Goal: Information Seeking & Learning: Learn about a topic

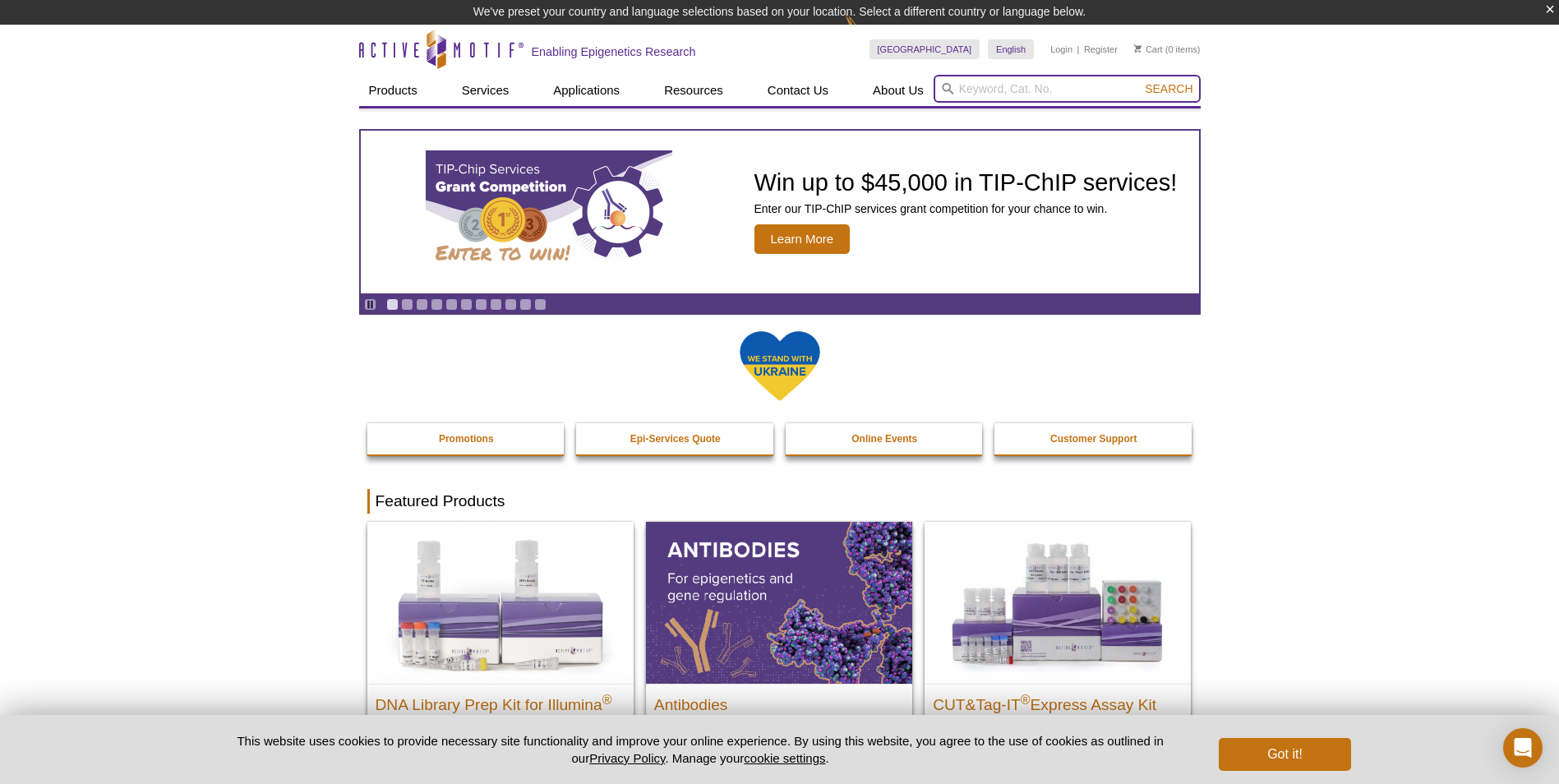
click at [1020, 81] on input "search" at bounding box center [1066, 88] width 267 height 28
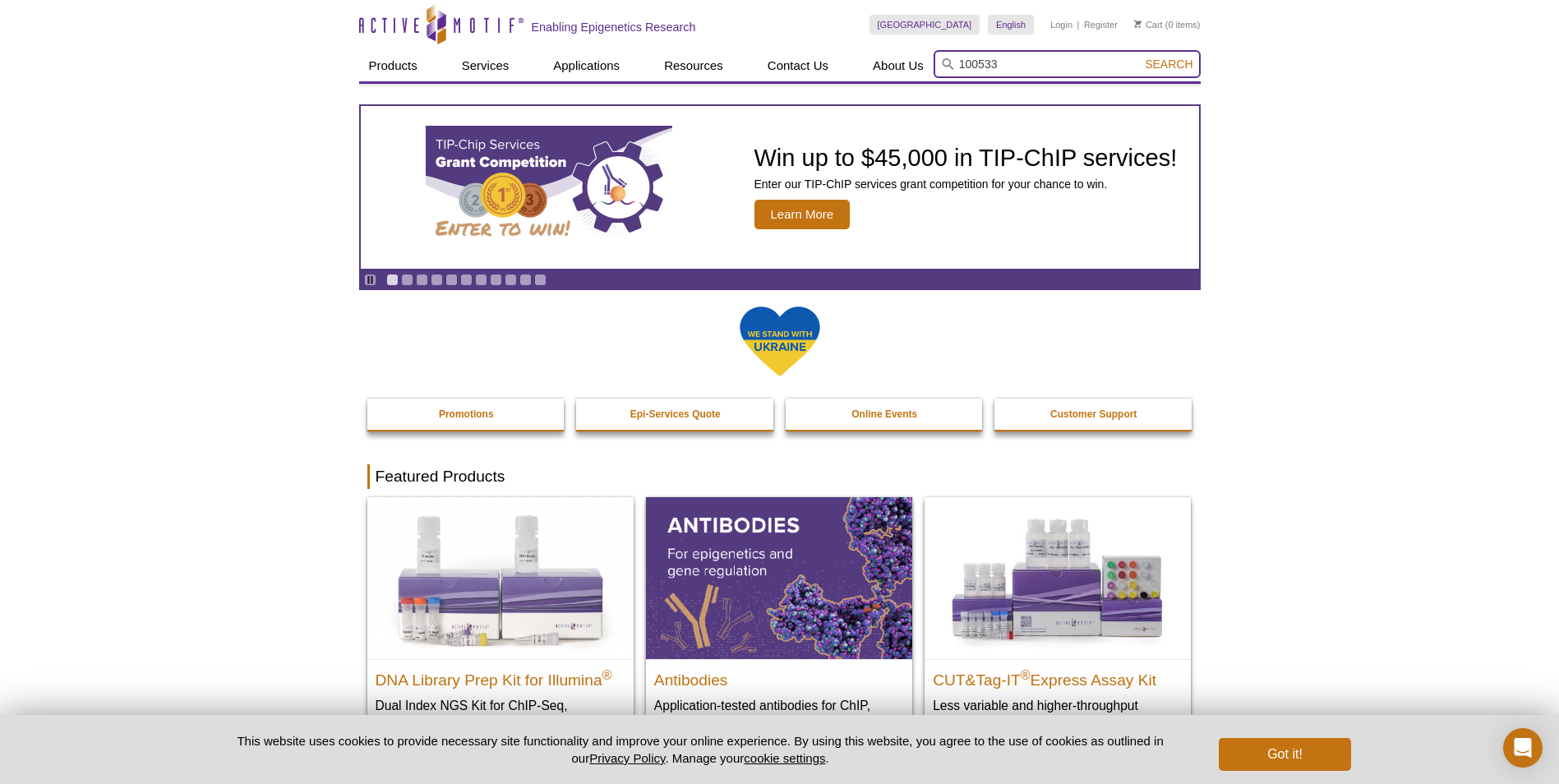
type input "100533"
click at [1140, 57] on button "Search" at bounding box center [1169, 64] width 58 height 15
click at [1052, 60] on input "search" at bounding box center [1066, 64] width 267 height 28
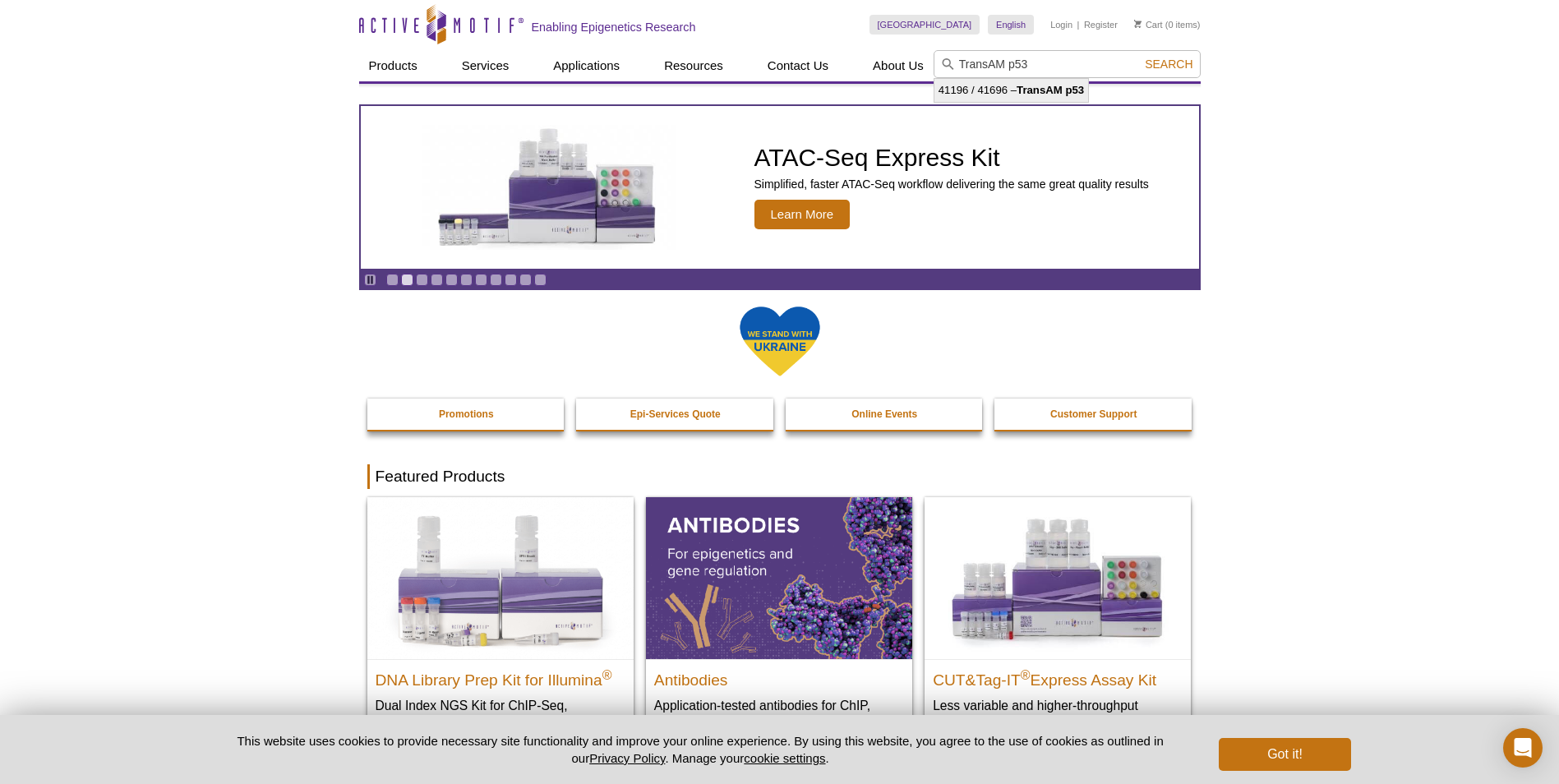
click at [1055, 99] on li "41196 / 41696 – TransAM p53" at bounding box center [1010, 90] width 153 height 23
type input "41196 / 41696 – TransAM p53"
click at [1147, 60] on span "Search" at bounding box center [1168, 64] width 47 height 13
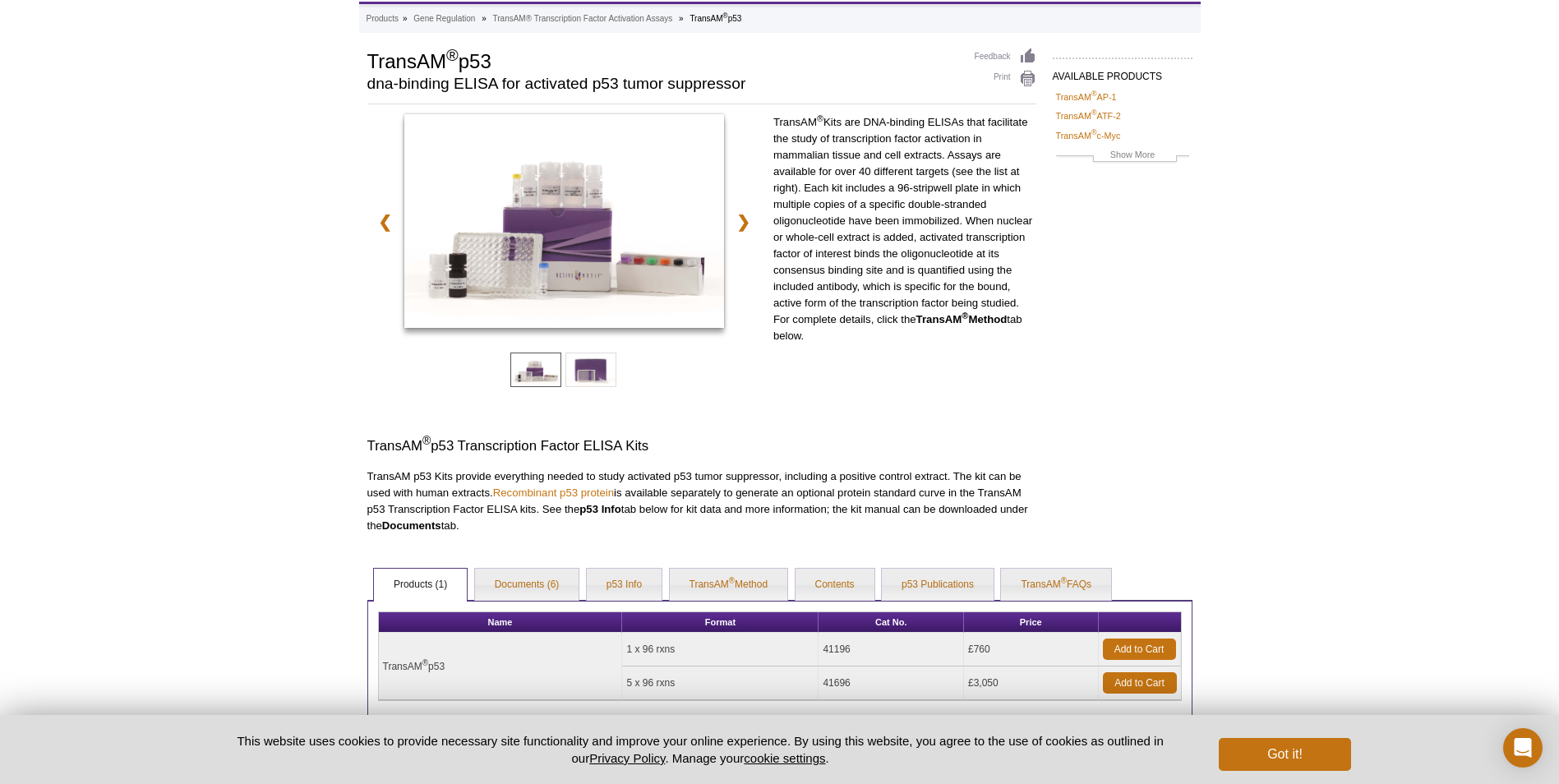
scroll to position [202, 0]
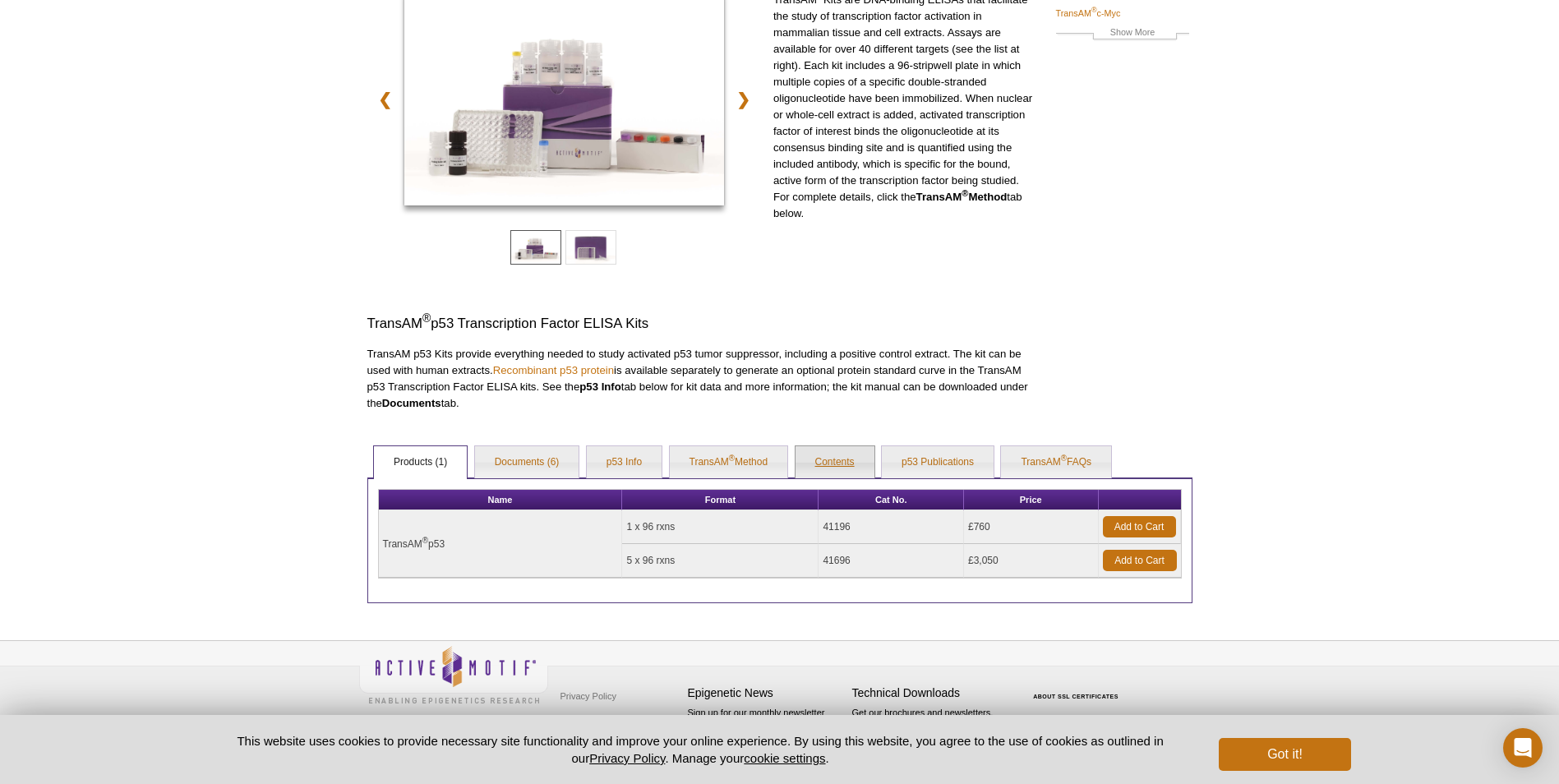
click at [842, 455] on link "Contents" at bounding box center [835, 463] width 79 height 33
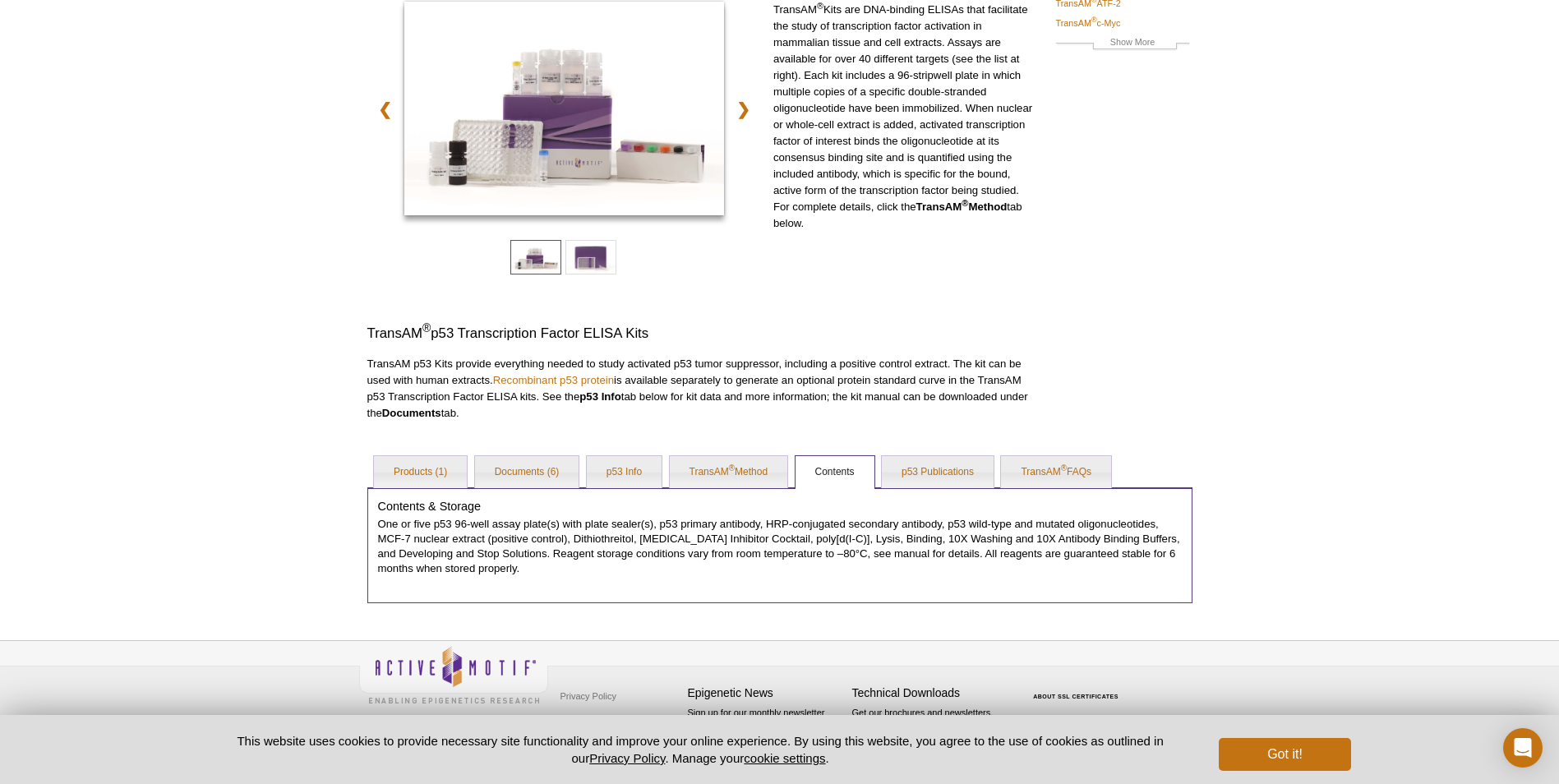
scroll to position [192, 0]
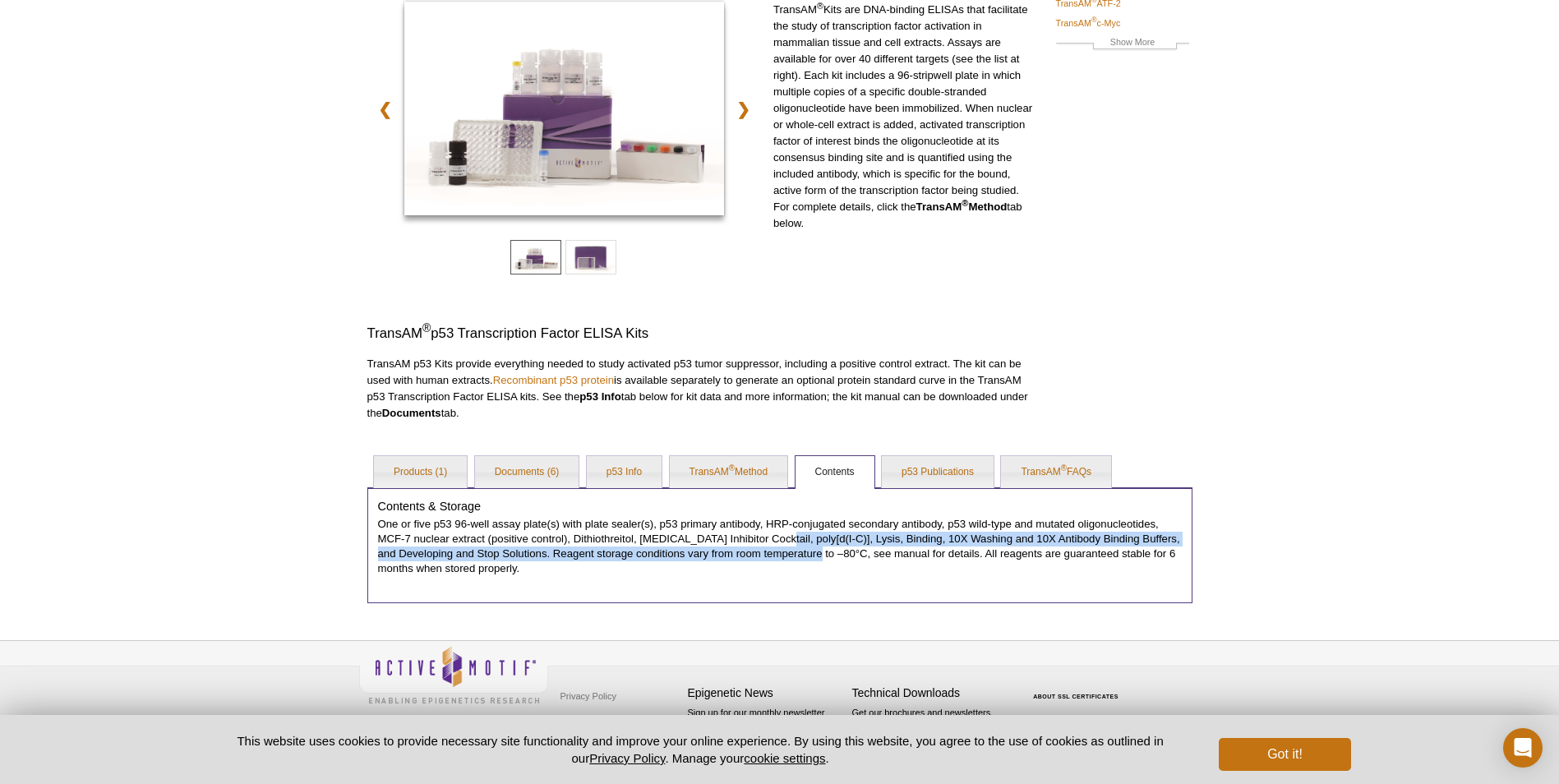
drag, startPoint x: 775, startPoint y: 537, endPoint x: 830, endPoint y: 547, distance: 55.9
click at [830, 547] on p "One or five p53 96-well assay plate(s) with plate sealer(s), p53 primary antibo…" at bounding box center [779, 547] width 804 height 60
click at [832, 540] on p "One or five p53 96-well assay plate(s) with plate sealer(s), p53 primary antibo…" at bounding box center [779, 547] width 804 height 60
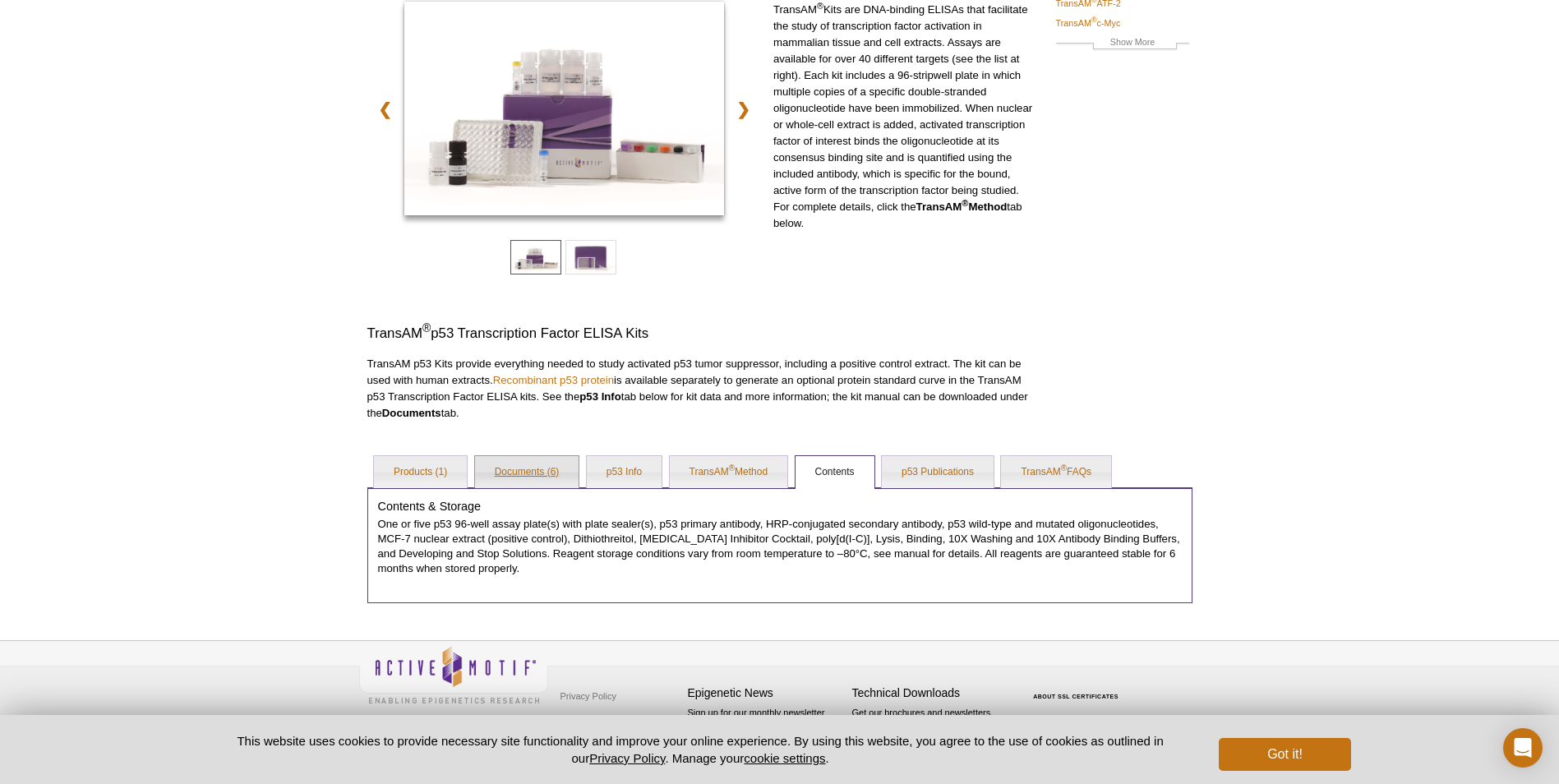
click at [507, 466] on link "Documents (6)" at bounding box center [527, 472] width 104 height 33
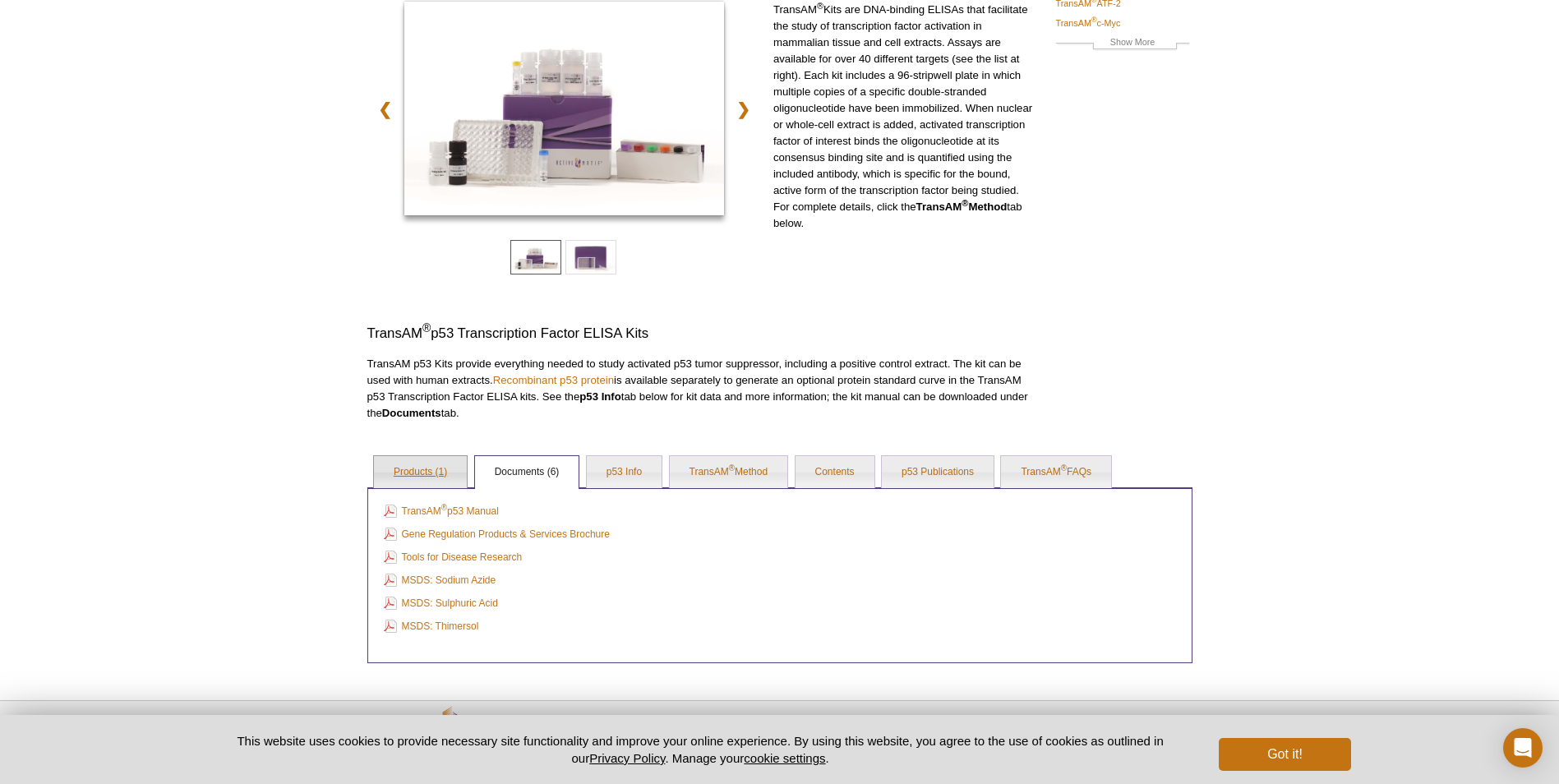
click at [426, 472] on link "Products (1)" at bounding box center [421, 472] width 93 height 33
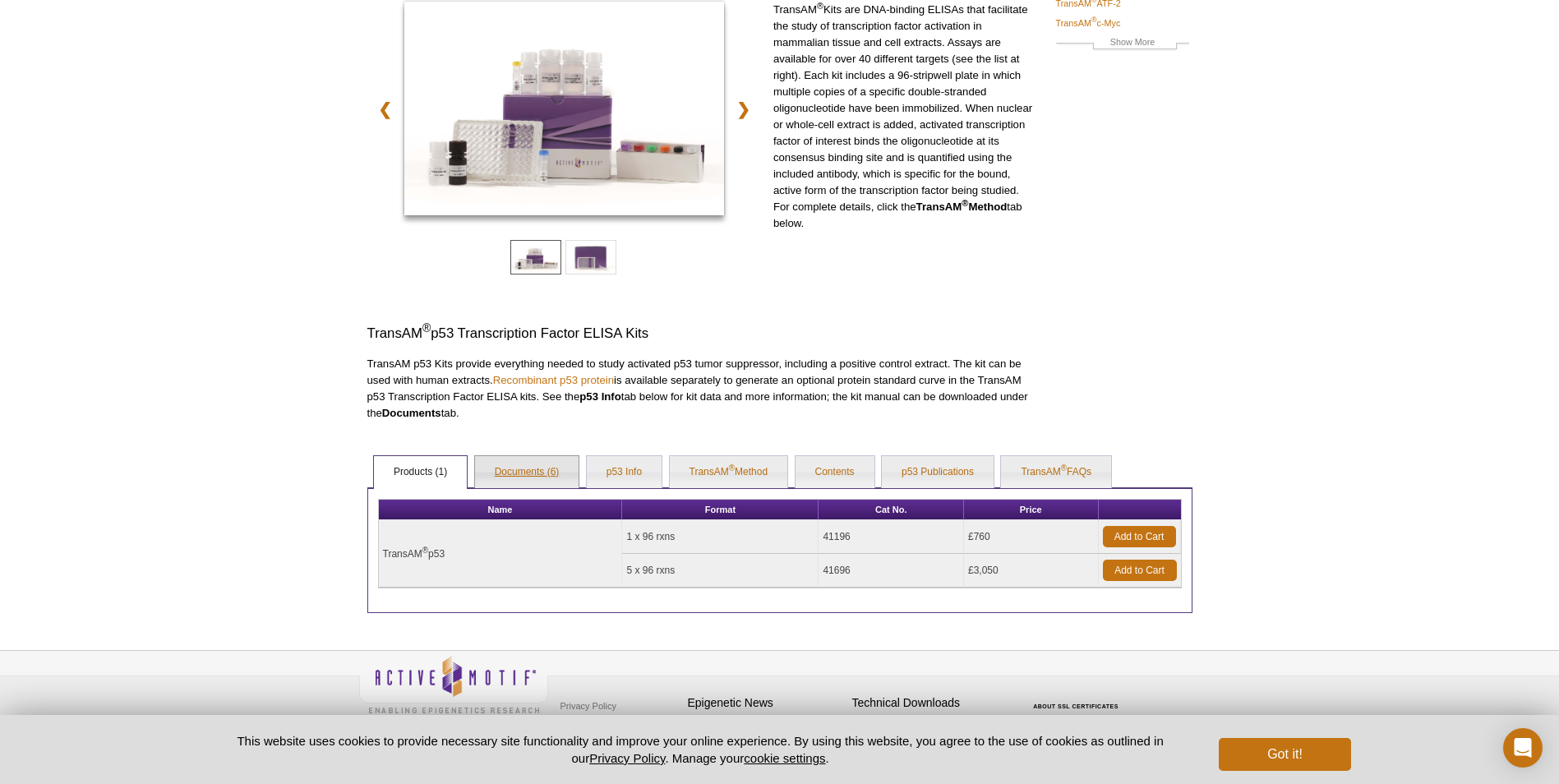
click at [515, 473] on link "Documents (6)" at bounding box center [527, 472] width 104 height 33
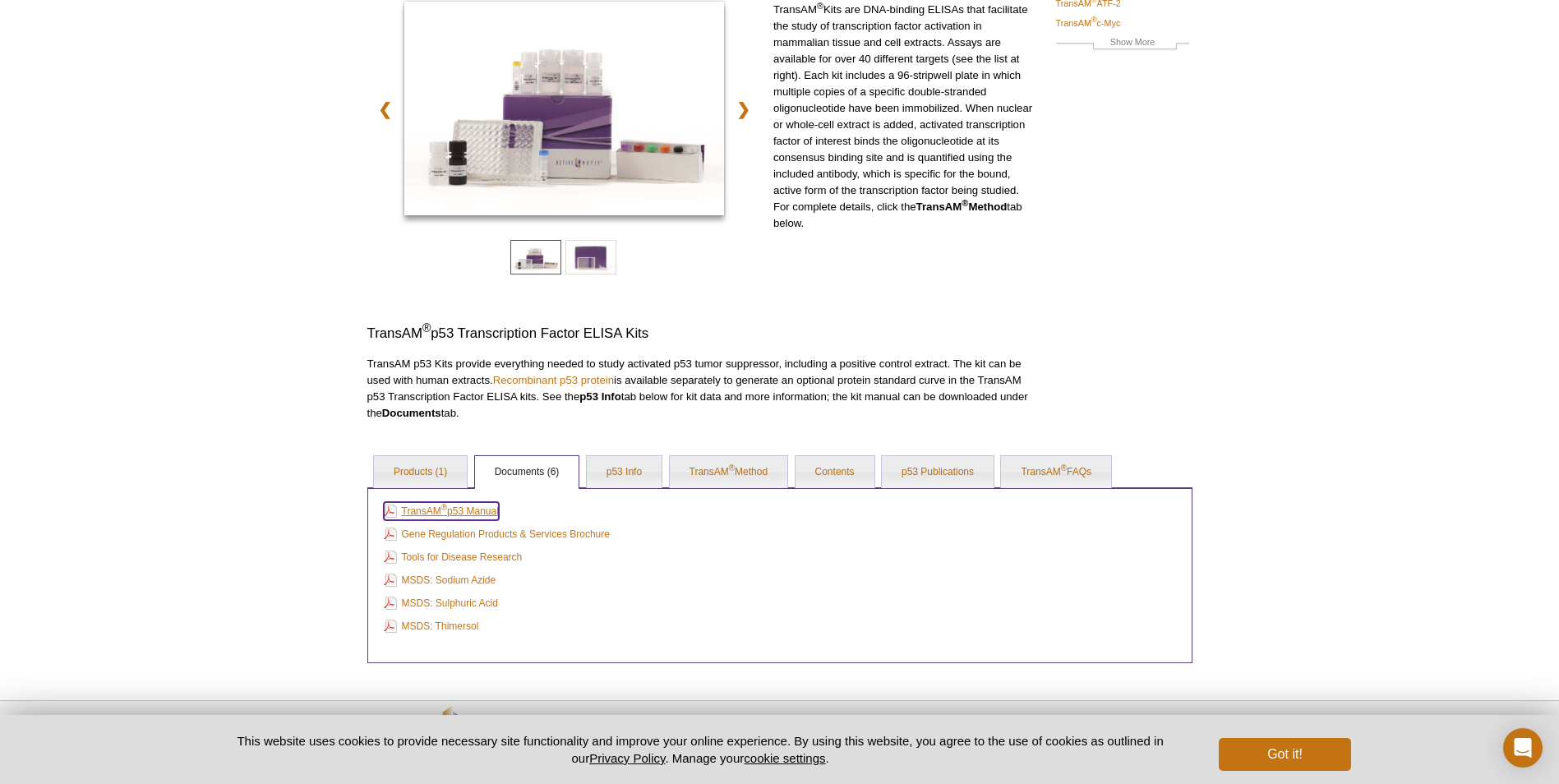
click at [478, 512] on link "TransAM ® p53 Manual" at bounding box center [441, 511] width 115 height 18
